Goal: Task Accomplishment & Management: Use online tool/utility

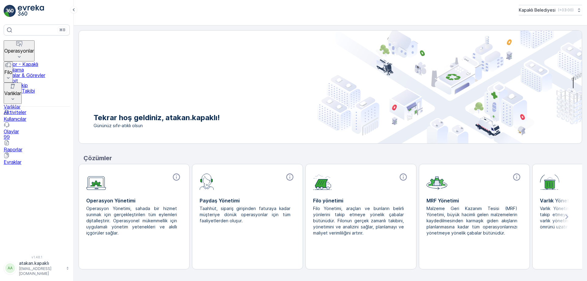
click at [22, 54] on icon at bounding box center [19, 57] width 6 height 6
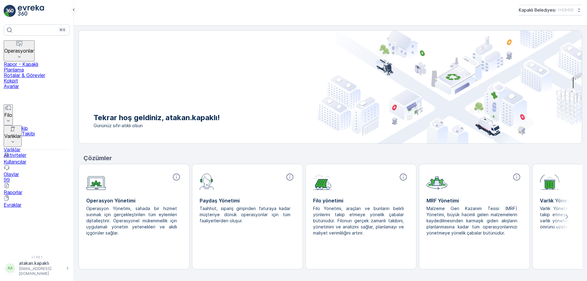
click at [50, 73] on p "Rotalar & Görevler" at bounding box center [37, 75] width 66 height 6
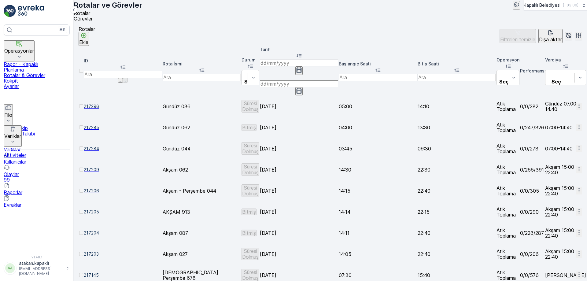
click at [576, 229] on icon "button" at bounding box center [579, 232] width 6 height 6
click at [565, 184] on span "Rota Takibini Görüntüle" at bounding box center [565, 185] width 53 height 6
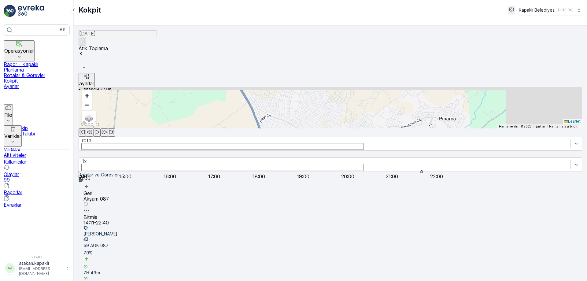
drag, startPoint x: 294, startPoint y: 139, endPoint x: 296, endPoint y: 208, distance: 69.4
click at [296, 128] on div "17 2 14 55 4 71 52 2 13 53 + − Uydu Yol haritası Arazi Karışık Leaflet Klavye k…" at bounding box center [331, 107] width 504 height 41
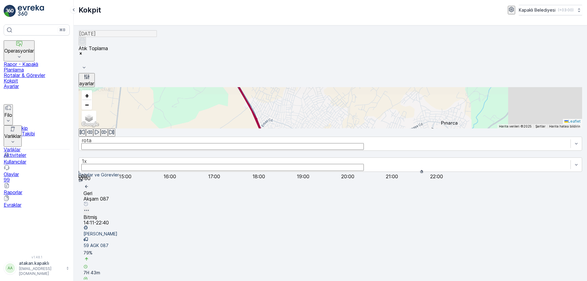
drag, startPoint x: 296, startPoint y: 208, endPoint x: 298, endPoint y: 205, distance: 3.3
click at [298, 128] on div "17 2 14 55 4 71 52 2 13 53 + − Uydu Yol haritası Arazi Karışık Leaflet Klavye k…" at bounding box center [331, 107] width 504 height 41
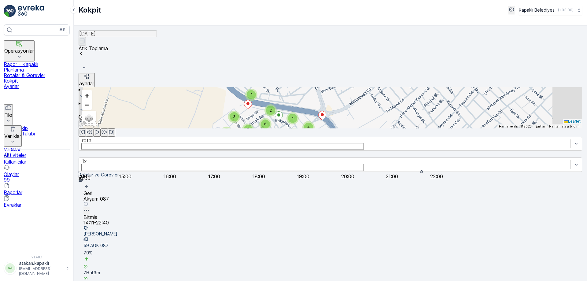
drag, startPoint x: 251, startPoint y: 125, endPoint x: 280, endPoint y: 199, distance: 79.7
click at [280, 228] on div "10" at bounding box center [275, 232] width 9 height 9
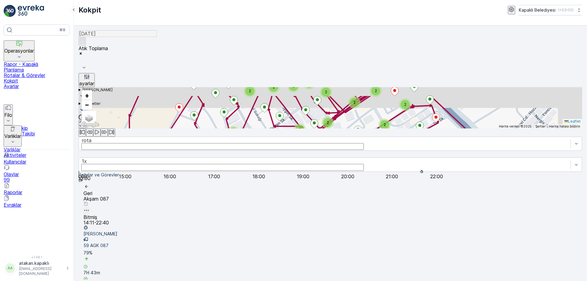
drag, startPoint x: 233, startPoint y: 161, endPoint x: 253, endPoint y: 200, distance: 43.6
click at [252, 128] on div "4 3 2 2 4 3 3 2 2 3 2 3 3 2 6 2 3 4 2 5 4 3 3 2 3 2 2 7 6 2 2 2 2 2 2 2 2 2 3 3…" at bounding box center [331, 107] width 504 height 41
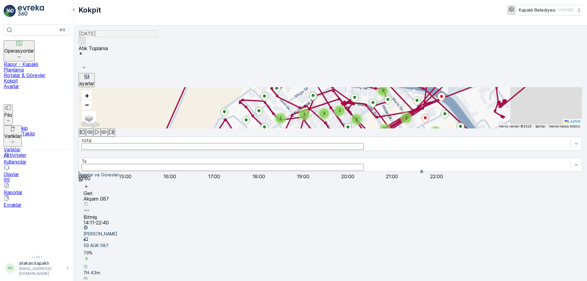
drag, startPoint x: 410, startPoint y: 95, endPoint x: 417, endPoint y: 80, distance: 15.6
click at [419, 87] on div "4 3 2 2 4 3 3 2 2 3 2 3 3 2 6 2 3 4 2 5 4 3 3 2 3 2 2 7 6 2 2 2 2 2 2 2 2 2 3 3…" at bounding box center [331, 107] width 504 height 41
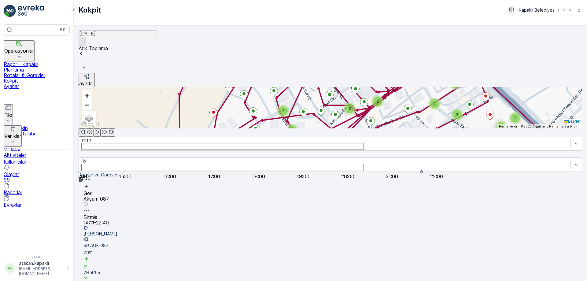
drag, startPoint x: 336, startPoint y: 149, endPoint x: 354, endPoint y: 122, distance: 31.9
click at [354, 153] on div "3" at bounding box center [355, 157] width 9 height 9
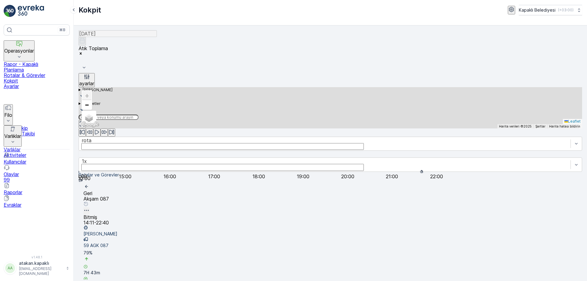
drag, startPoint x: 231, startPoint y: 134, endPoint x: 268, endPoint y: 213, distance: 87.5
click at [268, 128] on div "2 2 2 2 2 2 2 2 2 2 2 2 2 2 2 2 2 2 2 2 2 2 2 2 2 2 2 + − Uydu Yol haritası Ara…" at bounding box center [331, 107] width 504 height 41
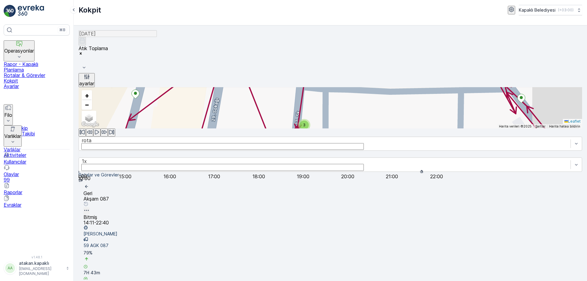
drag, startPoint x: 285, startPoint y: 179, endPoint x: 330, endPoint y: 179, distance: 45.3
click at [330, 128] on div "3 2 2 2 2 2 2 2 2 2 3 3 2 2 3 2 2 2 2 2 3 2 3 2 2 2 2 2 2 3 3 2 2 2 2 3 2 2 2 2…" at bounding box center [331, 107] width 504 height 41
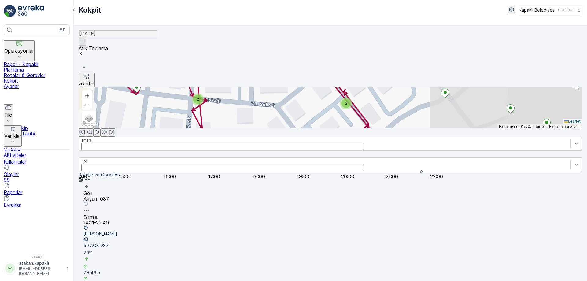
drag, startPoint x: 302, startPoint y: 189, endPoint x: 187, endPoint y: 87, distance: 154.0
click at [187, 87] on div "3 3 2 2 3 3 2 2 2 2 2 2 3 2 5 2 2 3 2 4 2 2 3 3 2 2 2 3 3 5 2 2 2 2 2 3 2 2 3 3…" at bounding box center [331, 107] width 504 height 41
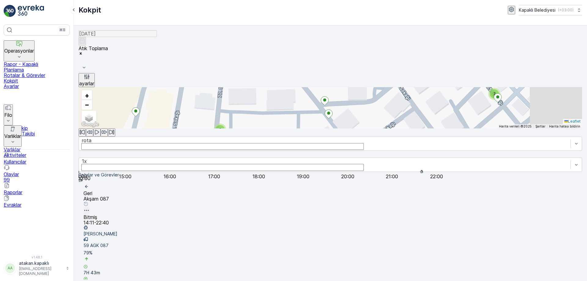
drag, startPoint x: 212, startPoint y: 120, endPoint x: 229, endPoint y: 167, distance: 50.0
click at [229, 128] on div "3 3 2 2 3 3 2 2 2 2 2 2 3 2 5 2 2 3 2 4 2 2 3 3 2 2 2 3 3 5 2 2 2 2 2 3 2 2 3 3…" at bounding box center [331, 107] width 504 height 41
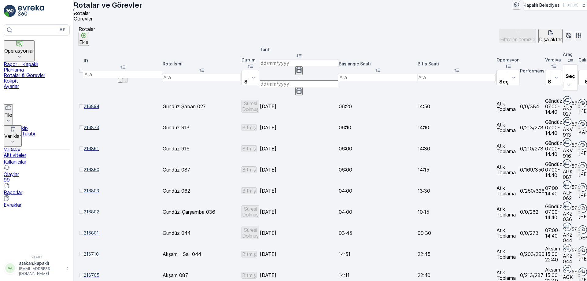
click at [576, 166] on icon "button" at bounding box center [579, 169] width 6 height 6
click at [559, 139] on span "Rota Takibini Görüntüle" at bounding box center [565, 141] width 53 height 6
click at [576, 272] on icon "button" at bounding box center [579, 275] width 6 height 6
click at [567, 213] on span "Rota Takibini Görüntüle" at bounding box center [565, 214] width 53 height 6
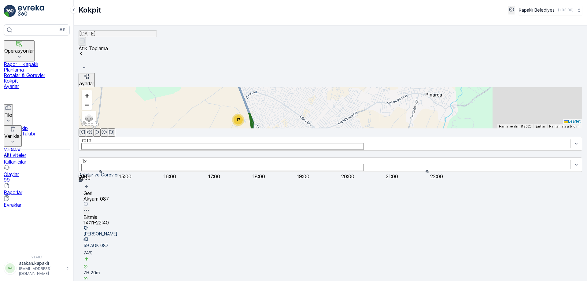
drag, startPoint x: 268, startPoint y: 132, endPoint x: 261, endPoint y: 189, distance: 57.6
click at [261, 128] on div "17 2 14 55 4 71 52 2 13 53 + − Uydu Yol haritası Arazi Karışık Leaflet Klavye k…" at bounding box center [331, 107] width 504 height 41
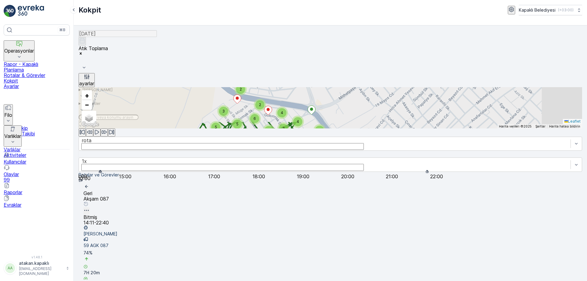
drag, startPoint x: 248, startPoint y: 141, endPoint x: 243, endPoint y: 194, distance: 53.7
click at [243, 227] on div "5" at bounding box center [239, 231] width 9 height 9
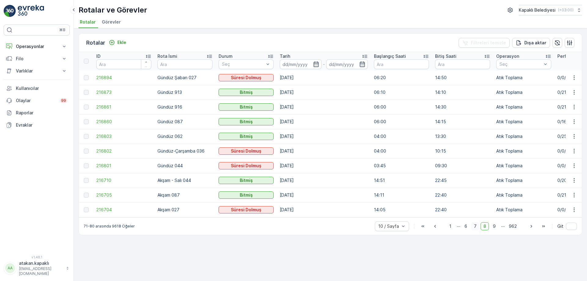
click at [475, 230] on span "7" at bounding box center [475, 226] width 8 height 8
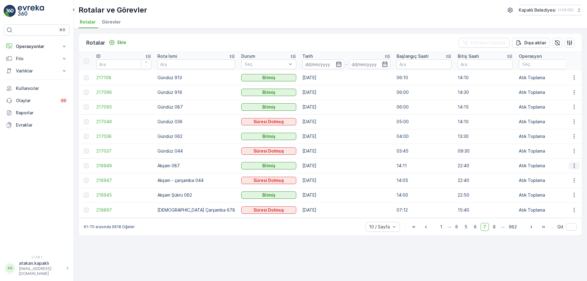
click at [574, 166] on icon "button" at bounding box center [574, 166] width 1 height 5
click at [564, 183] on span "Rota Takibini Görüntüle" at bounding box center [560, 183] width 48 height 6
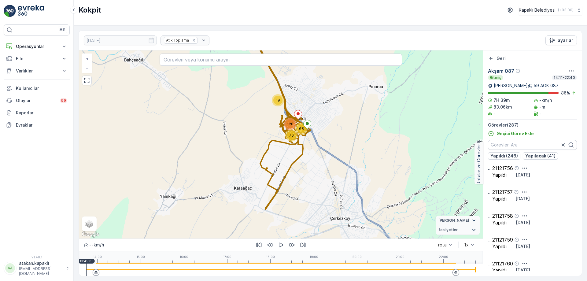
drag, startPoint x: 259, startPoint y: 167, endPoint x: 214, endPoint y: 182, distance: 47.3
click at [215, 182] on div "128 68 70 19 + − Uydu Yol haritası Arazi Karışık Leaflet Klavye kısayolları Har…" at bounding box center [281, 144] width 404 height 188
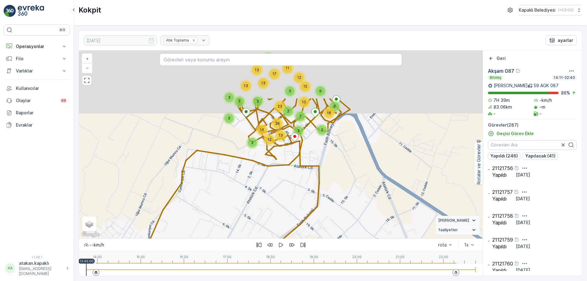
drag, startPoint x: 284, startPoint y: 138, endPoint x: 248, endPoint y: 211, distance: 81.6
click at [248, 211] on div "3 3 23 12 11 5 17 3 7 3 13 13 13 3 2 7 3 10 15 9 2 16 12 2 13 16 26 6 5 6 2 + −…" at bounding box center [281, 144] width 404 height 188
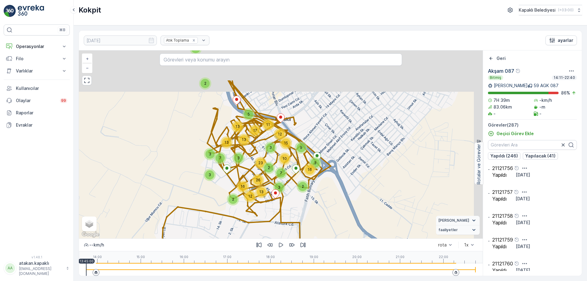
drag, startPoint x: 246, startPoint y: 185, endPoint x: 230, endPoint y: 240, distance: 57.2
click at [230, 240] on div "3 3 23 12 11 5 17 3 7 3 13 13 13 3 2 7 3 10 15 9 2 16 12 2 13 16 26 6 5 6 2 + −…" at bounding box center [281, 162] width 404 height 225
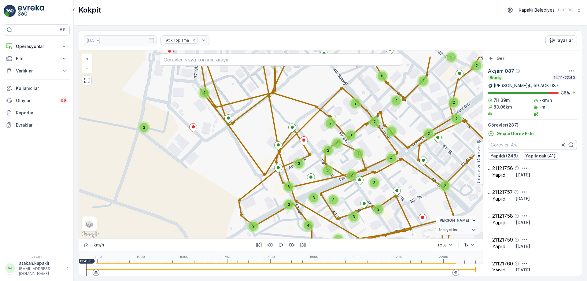
drag, startPoint x: 230, startPoint y: 161, endPoint x: 355, endPoint y: 176, distance: 126.6
click at [355, 176] on div "2" at bounding box center [351, 175] width 9 height 9
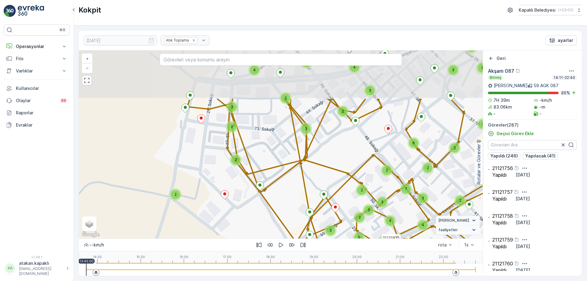
drag, startPoint x: 242, startPoint y: 127, endPoint x: 273, endPoint y: 194, distance: 74.0
click at [273, 194] on div "2 3 2 2 7 6 2 2 2 2 2 2 2 2 2 3 3 3 2 2 3 4 3 2 2 2 2 4 2 2 2 2 2 2 3 2 2 2 3 3…" at bounding box center [281, 144] width 404 height 188
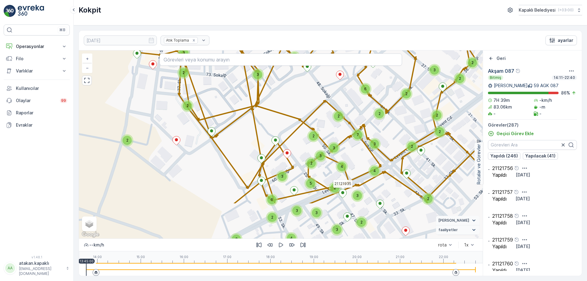
drag, startPoint x: 432, startPoint y: 200, endPoint x: 384, endPoint y: 146, distance: 72.6
click at [384, 146] on div "2 3 2 2 7 6 2 2 2 2 2 2 2 2 2 3 3 3 2 2 3 4 3 2 2 2 2 4 2 2 2 2 2 2 3 2 2 2 3 3…" at bounding box center [281, 144] width 404 height 188
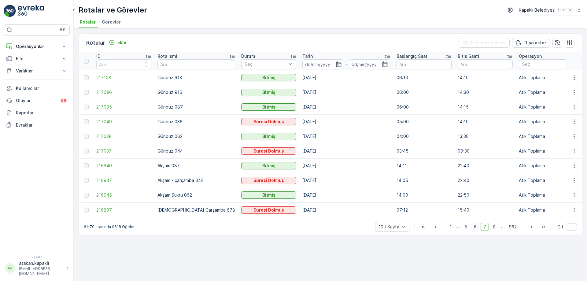
click at [477, 228] on span "6" at bounding box center [475, 227] width 8 height 8
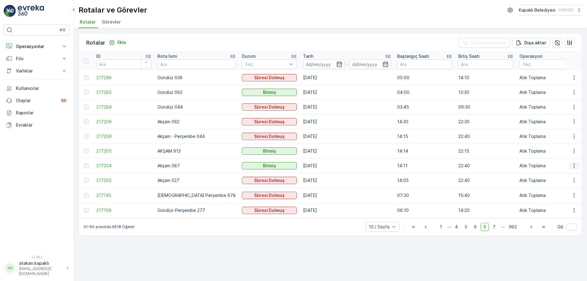
click at [574, 165] on icon "button" at bounding box center [574, 166] width 6 height 6
click at [575, 182] on span "Rota Takibini Görüntüle" at bounding box center [560, 183] width 48 height 6
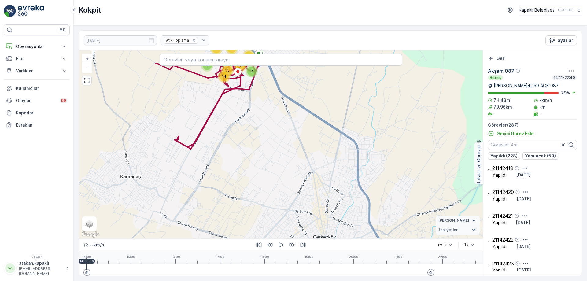
drag, startPoint x: 283, startPoint y: 135, endPoint x: 310, endPoint y: 238, distance: 106.2
click at [303, 225] on div "17 2 14 55 4 71 52 2 13 53 + − Uydu Yol haritası Arazi Karışık Leaflet Klavye k…" at bounding box center [281, 144] width 404 height 188
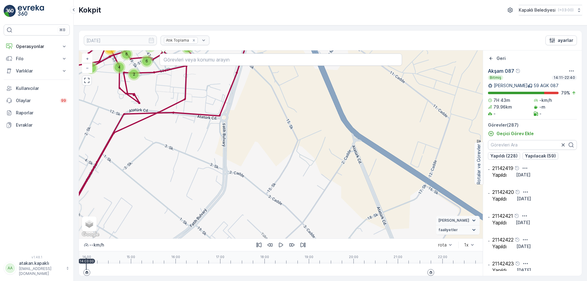
drag, startPoint x: 215, startPoint y: 148, endPoint x: 313, endPoint y: 266, distance: 153.3
click at [294, 250] on div "5 2 3 3 2 2 2 4 6 2 2 4 6 5 10 2 7 7 10 2 2 3 3 9 7 2 3 6 2 4 4 2 2 5 6 5 3 2 5…" at bounding box center [281, 162] width 404 height 225
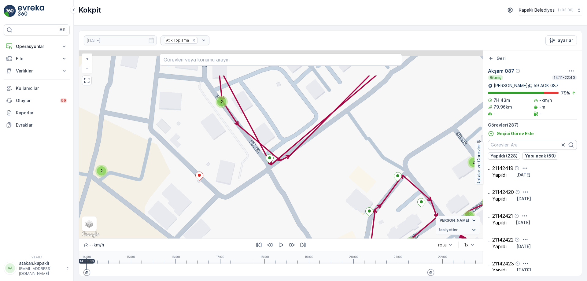
drag, startPoint x: 242, startPoint y: 164, endPoint x: 240, endPoint y: 236, distance: 72.2
click at [240, 232] on div "3 3 2 2 3 3 2 2 2 2 2 2 3 2 5 2 2 3 2 4 2 2 3 3 2 2 2 3 3 5 2 2 2 2 2 3 2 2 3 3…" at bounding box center [281, 144] width 404 height 188
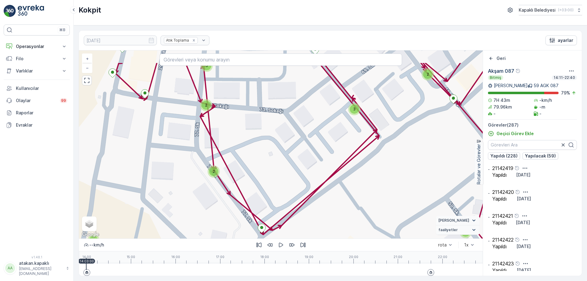
drag, startPoint x: 222, startPoint y: 179, endPoint x: 208, endPoint y: 203, distance: 28.4
click at [208, 204] on div "3 3 2 2 3 3 2 2 2 2 2 2 3 2 5 2 2 3 2 4 2 2 3 3 2 2 2 3 3 5 2 2 2 2 2 3 2 2 3 3…" at bounding box center [281, 144] width 404 height 188
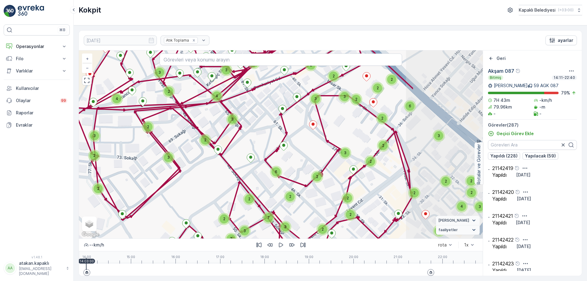
drag, startPoint x: 248, startPoint y: 188, endPoint x: 150, endPoint y: 196, distance: 98.8
click at [151, 195] on div "4 3 2 2 4 3 3 2 2 3 2 3 3 2 6 2 3 4 2 5 4 3 3 2 3 2 2 7 6 2 2 2 2 2 2 2 2 2 3 3…" at bounding box center [281, 144] width 404 height 188
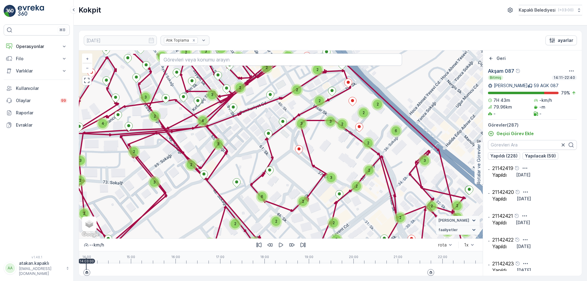
drag, startPoint x: 258, startPoint y: 157, endPoint x: 238, endPoint y: 225, distance: 70.8
click at [238, 214] on div "4 3 2 2 4 3 3 2 2 3 2 3 3 2 6 2 3 4 2 5 4 3 3 2 3 2 2 7 6 2 2 2 2 2 2 2 2 2 3 3…" at bounding box center [281, 144] width 404 height 188
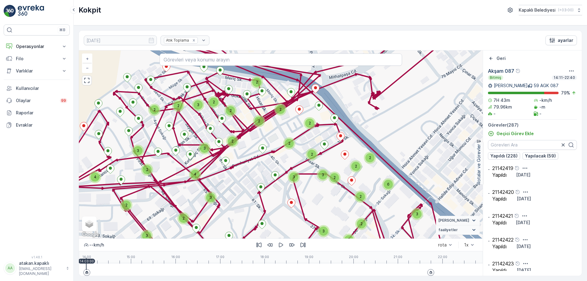
drag, startPoint x: 323, startPoint y: 159, endPoint x: 331, endPoint y: 178, distance: 20.7
click at [331, 177] on div "4 3 2 2 4 3 3 2 2 3 2 3 3 2 6 2 3 4 2 5 4 3 3 2 3 2 2 7 6 2 2 2 2 2 2 2 2 2 3 3…" at bounding box center [281, 144] width 404 height 188
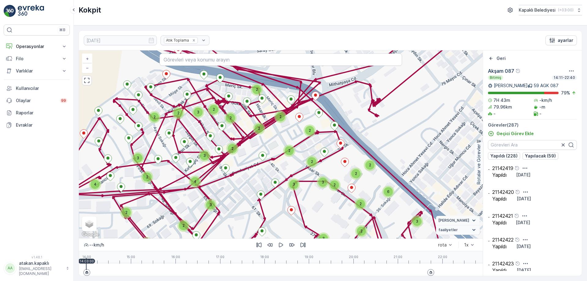
drag, startPoint x: 267, startPoint y: 176, endPoint x: 253, endPoint y: 107, distance: 70.9
click at [252, 108] on div "4 3 2 2 4 3 3 2 2 3 2 3 3 2 6 2 3 4 2 5 4 3 3 2 3 2 2 7 6 2 2 2 2 2 2 2 2 2 3 3…" at bounding box center [281, 144] width 404 height 188
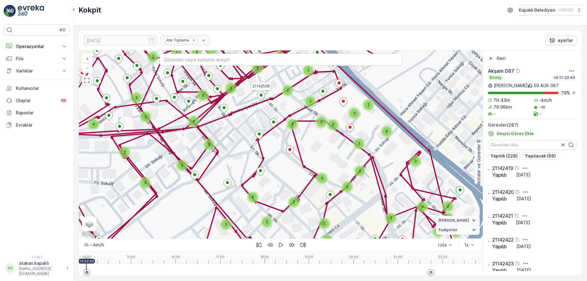
drag, startPoint x: 295, startPoint y: 168, endPoint x: 345, endPoint y: 136, distance: 59.5
click at [300, 165] on div "4 3 2 2 4 3 3 2 2 3 2 3 3 2 6 2 3 4 2 5 4 3 3 2 3 2 2 7 6 2 2 2 2 2 2 2 2 2 3 3…" at bounding box center [281, 144] width 404 height 188
click at [331, 146] on div "4 3 2 2 4 3 3 2 2 3 2 3 3 2 6 2 3 4 2 5 4 3 3 2 3 2 2 7 6 2 2 2 2 2 2 2 2 2 3 3…" at bounding box center [281, 144] width 404 height 188
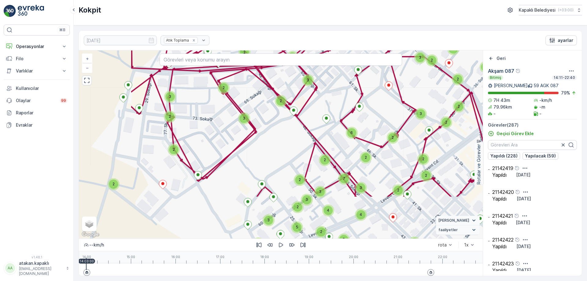
drag, startPoint x: 348, startPoint y: 178, endPoint x: 293, endPoint y: 128, distance: 74.7
click at [339, 174] on div "7" at bounding box center [343, 178] width 9 height 9
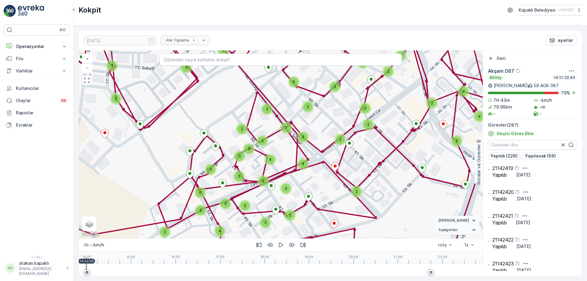
drag, startPoint x: 383, startPoint y: 188, endPoint x: 327, endPoint y: 129, distance: 81.3
click at [331, 137] on div "4 3 2 2 4 3 3 2 2 3 2 3 3 2 6 2 3 4 2 5 4 3 3 2 3 2 2 7 6 2 2 2 2 2 2 2 2 2 3 3…" at bounding box center [281, 144] width 404 height 188
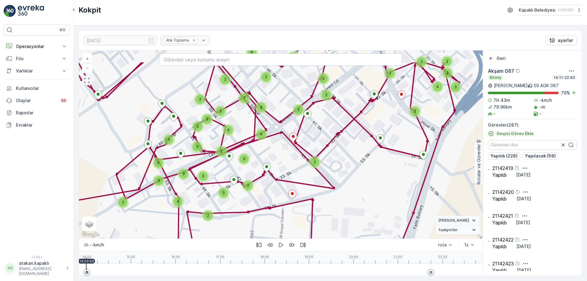
drag, startPoint x: 327, startPoint y: 178, endPoint x: 345, endPoint y: 208, distance: 35.7
click at [345, 208] on div "4 3 2 2 4 3 3 2 2 3 2 3 3 2 6 2 3 4 2 5 4 3 3 2 3 2 2 7 6 2 2 2 2 2 2 2 2 2 3 3…" at bounding box center [281, 144] width 404 height 188
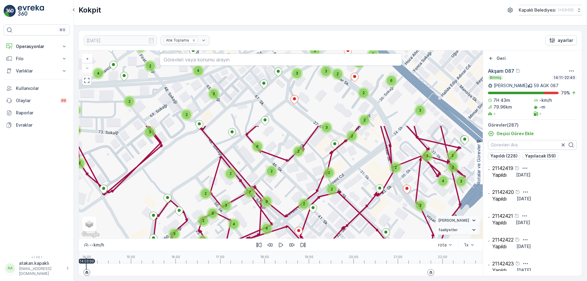
drag, startPoint x: 413, startPoint y: 160, endPoint x: 416, endPoint y: 249, distance: 89.6
click at [416, 249] on div "4 3 2 2 4 3 3 2 2 3 2 3 3 2 6 2 3 4 2 5 4 3 3 2 3 2 2 7 6 2 2 2 2 2 2 2 2 2 3 3…" at bounding box center [281, 162] width 404 height 225
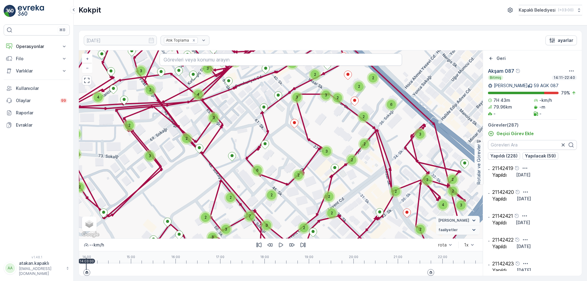
drag, startPoint x: 322, startPoint y: 190, endPoint x: 355, endPoint y: 250, distance: 68.7
click at [354, 249] on div "4 3 2 2 4 3 3 2 2 3 2 3 3 2 6 2 3 4 2 5 4 3 3 2 3 2 2 7 6 2 2 2 2 2 2 2 2 2 3 3…" at bounding box center [281, 162] width 404 height 225
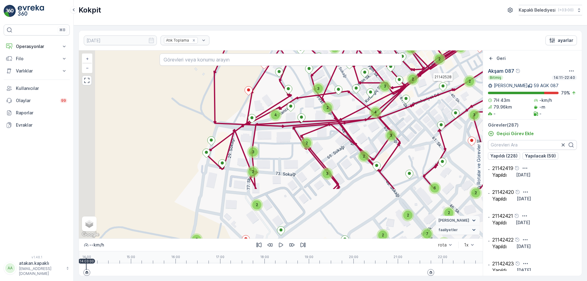
drag, startPoint x: 141, startPoint y: 193, endPoint x: 256, endPoint y: 128, distance: 132.3
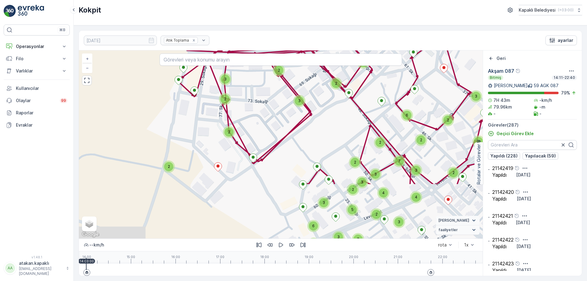
drag, startPoint x: 289, startPoint y: 196, endPoint x: 260, endPoint y: 117, distance: 84.2
click at [260, 117] on div "4 3 2 2 4 3 3 2 2 3 2 3 3 2 6 2 3 4 2 5 4 3 3 2 3 2 2 7 6 2 2 2 2 2 2 2 2 2 3 3…" at bounding box center [281, 144] width 404 height 188
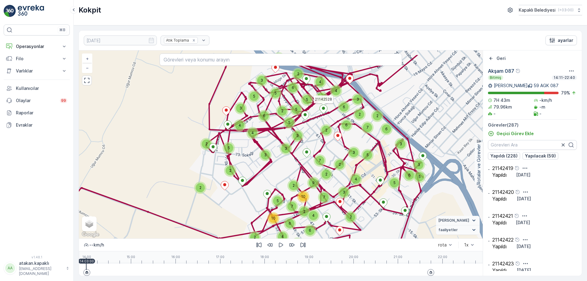
drag, startPoint x: 438, startPoint y: 142, endPoint x: 372, endPoint y: 165, distance: 70.3
click at [372, 165] on div "5 2 3 3 2 2 2 4 6 2 2 4 6 5 10 2 7 7 10 2 2 3 3 9 7 2 3 6 2 4 4 2 2 5 6 5 3 2 5…" at bounding box center [281, 144] width 404 height 188
